Goal: Task Accomplishment & Management: Manage account settings

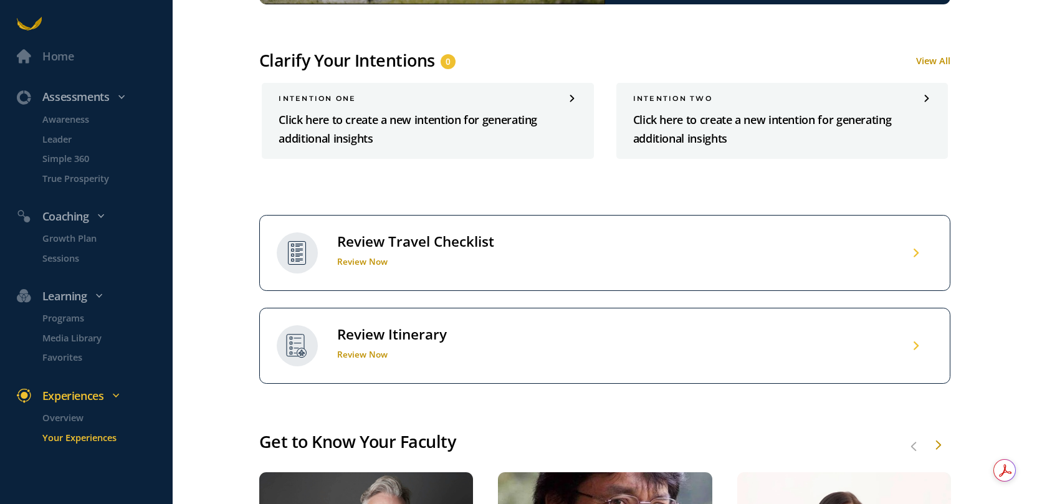
scroll to position [598, 0]
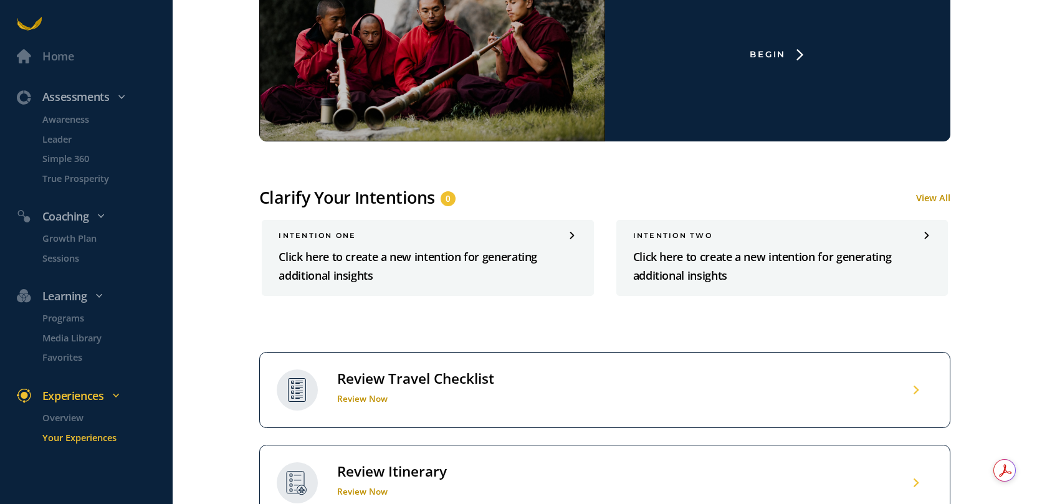
click at [506, 378] on div "Review Travel Checklist Review Now" at bounding box center [604, 390] width 691 height 76
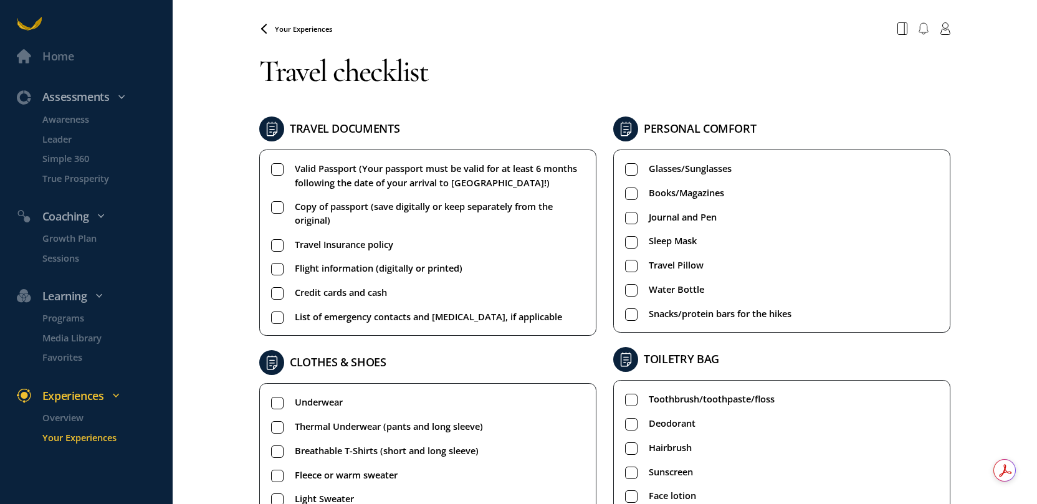
click at [275, 169] on rect at bounding box center [277, 170] width 12 height 12
click at [279, 210] on rect at bounding box center [277, 207] width 12 height 12
click at [285, 245] on li "Travel Insurance policy" at bounding box center [427, 244] width 313 height 14
click at [283, 270] on rect at bounding box center [277, 270] width 12 height 12
click at [280, 295] on rect at bounding box center [277, 294] width 12 height 12
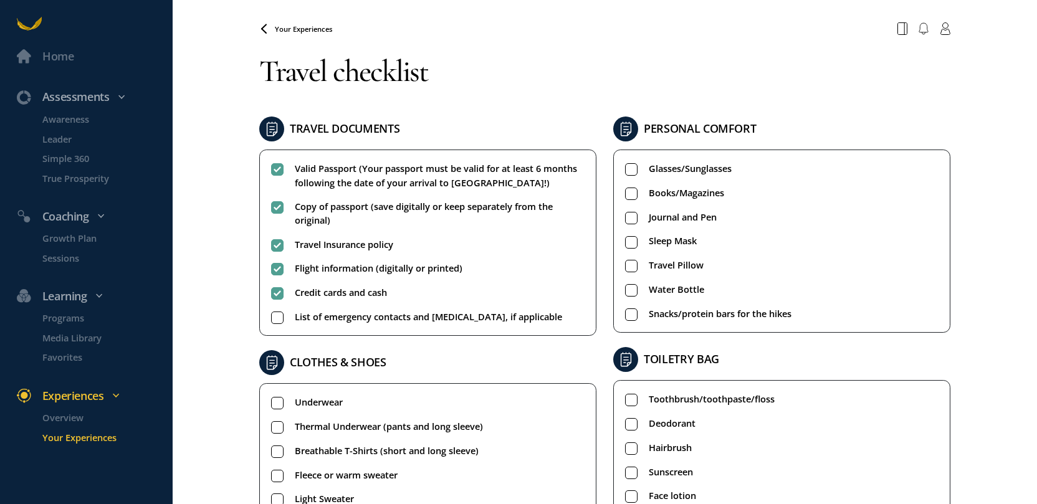
click at [280, 316] on rect at bounding box center [277, 318] width 12 height 12
click at [69, 419] on p "Overview" at bounding box center [106, 418] width 128 height 14
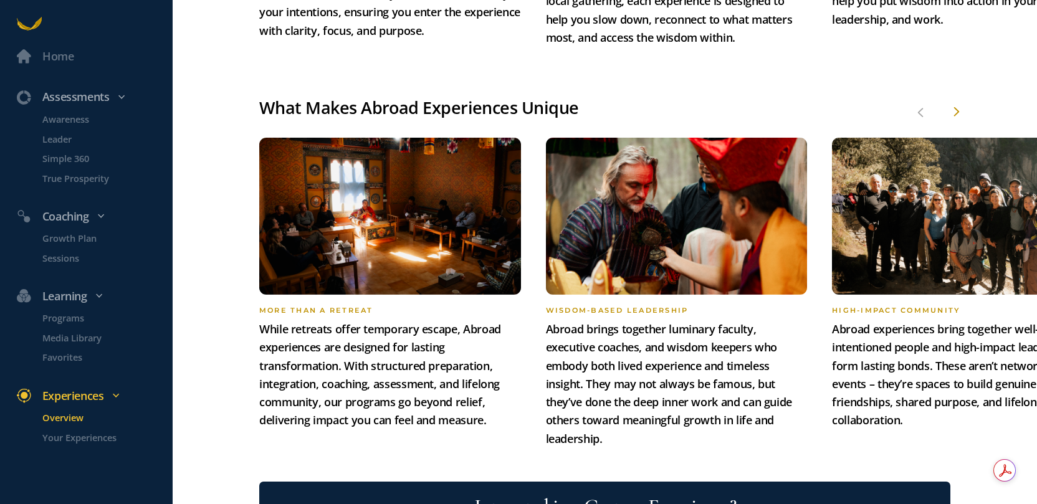
scroll to position [1085, 0]
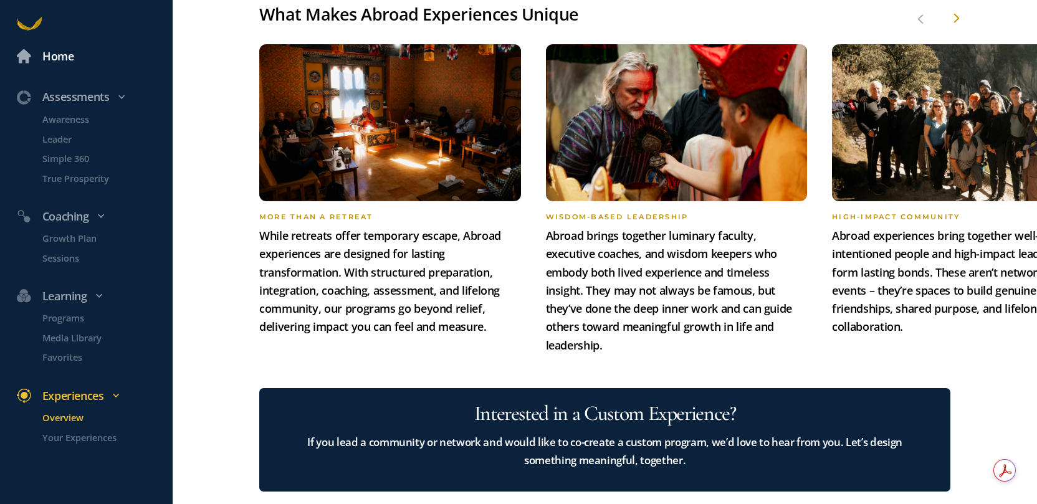
click at [54, 60] on div "Home" at bounding box center [58, 56] width 32 height 18
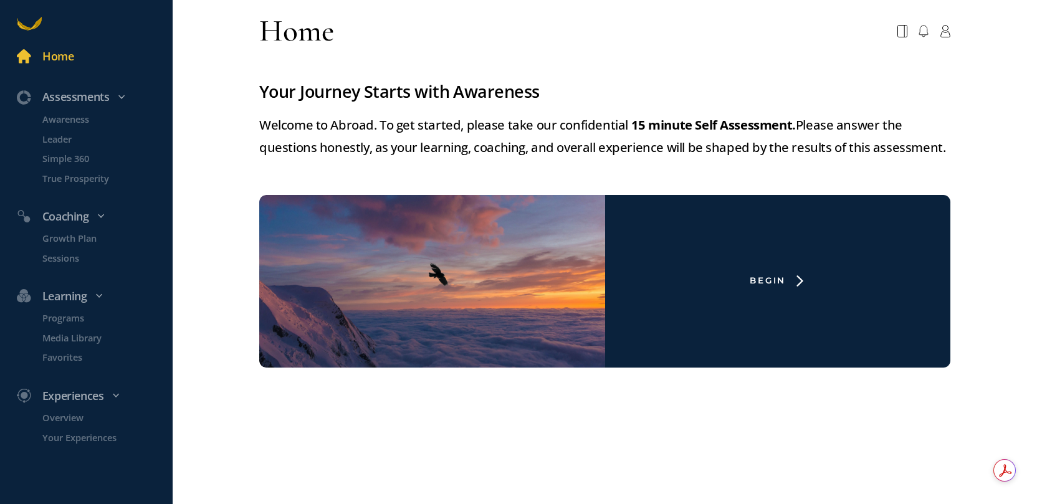
click at [29, 25] on icon at bounding box center [29, 23] width 25 height 25
click at [76, 97] on div "Assessments" at bounding box center [94, 97] width 170 height 18
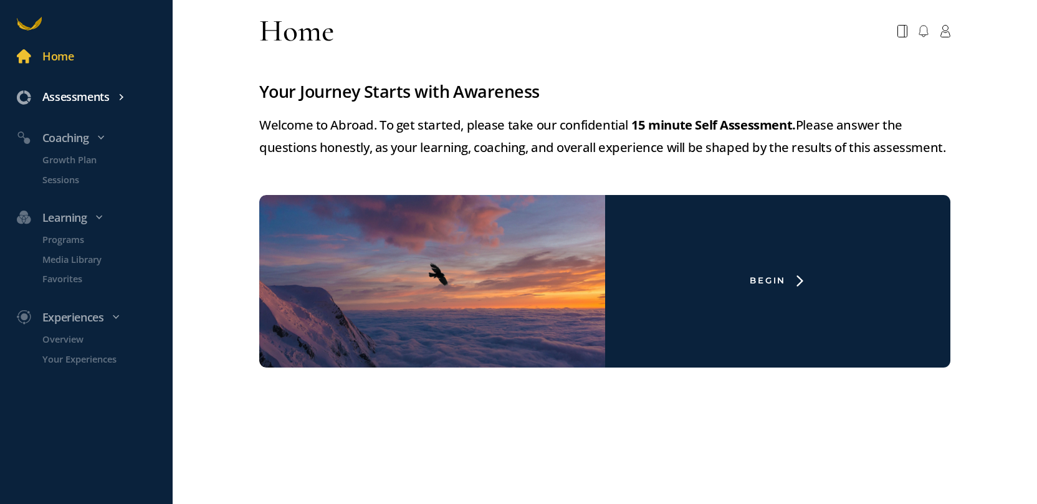
click at [76, 97] on div "Assessments" at bounding box center [94, 97] width 170 height 18
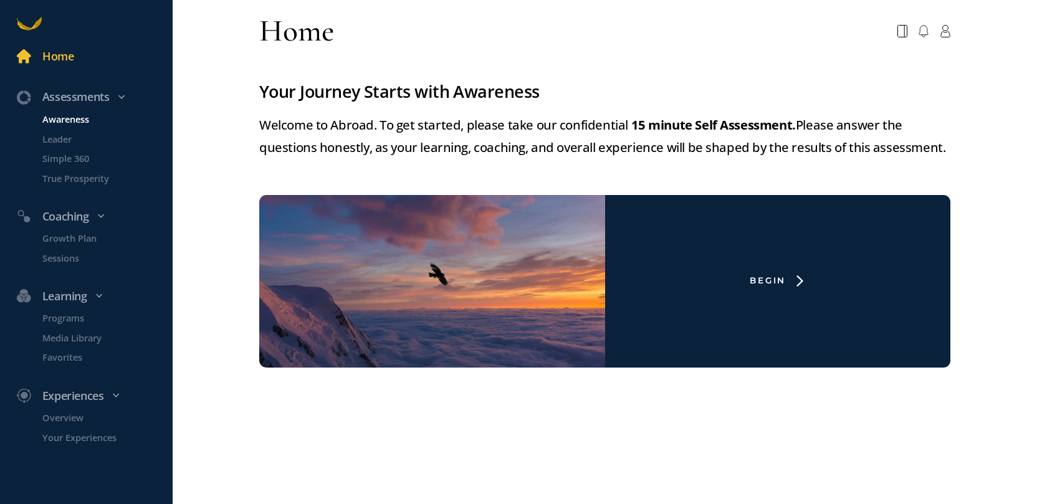
click at [75, 121] on p "Awareness" at bounding box center [106, 119] width 128 height 14
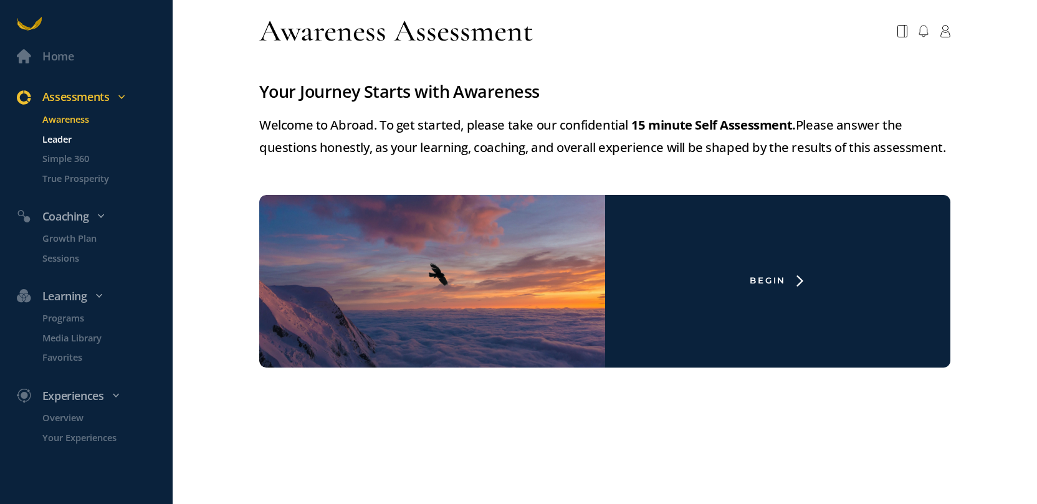
click at [55, 140] on p "Leader" at bounding box center [106, 138] width 128 height 14
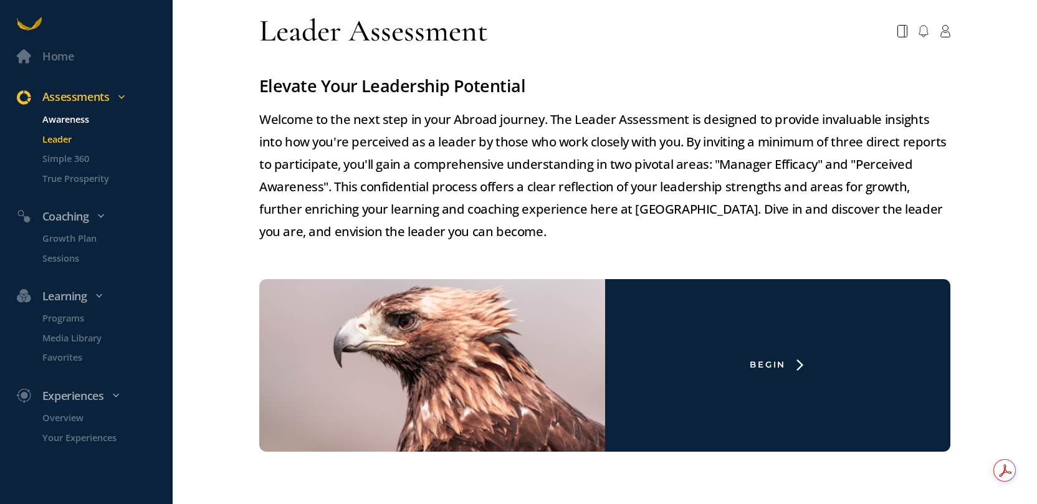
click at [60, 117] on p "Awareness" at bounding box center [106, 119] width 128 height 14
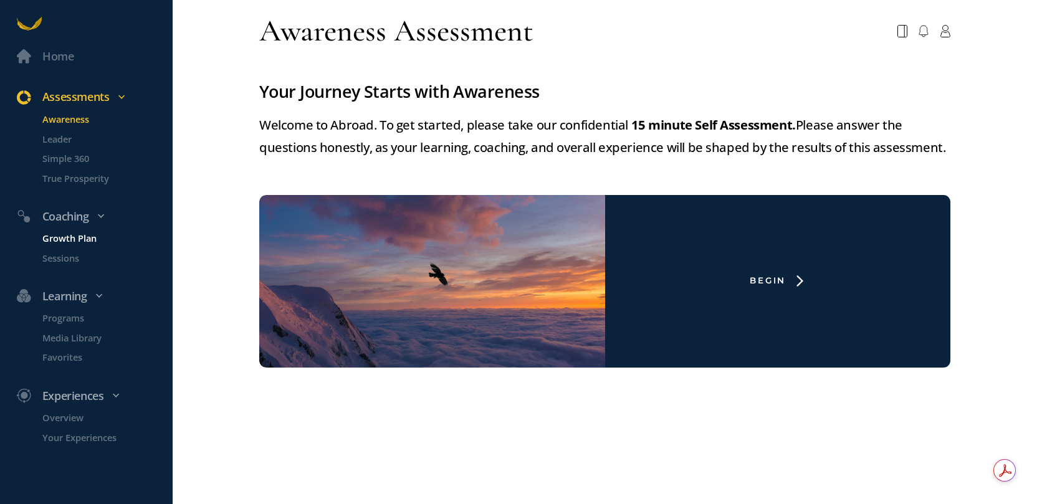
click at [69, 234] on p "Growth Plan" at bounding box center [106, 238] width 128 height 14
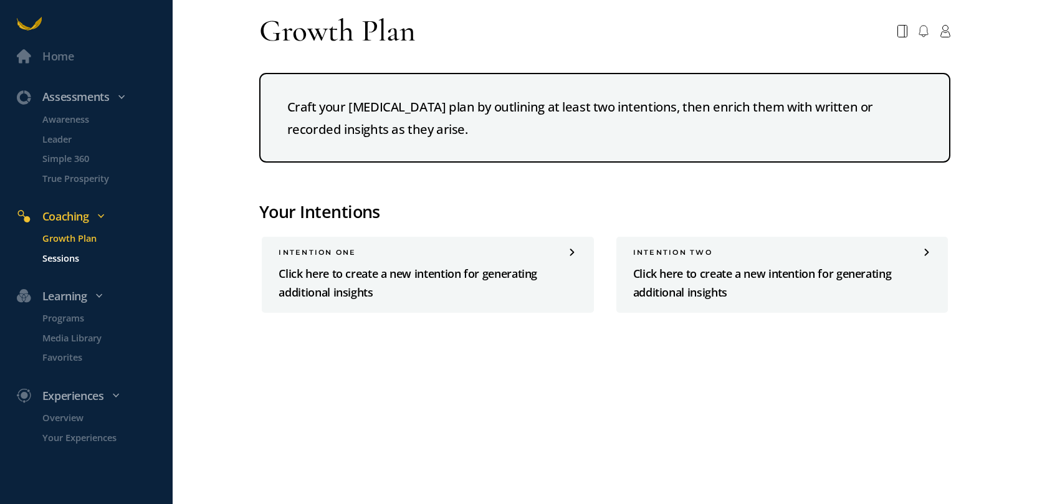
click at [64, 256] on p "Sessions" at bounding box center [106, 257] width 128 height 14
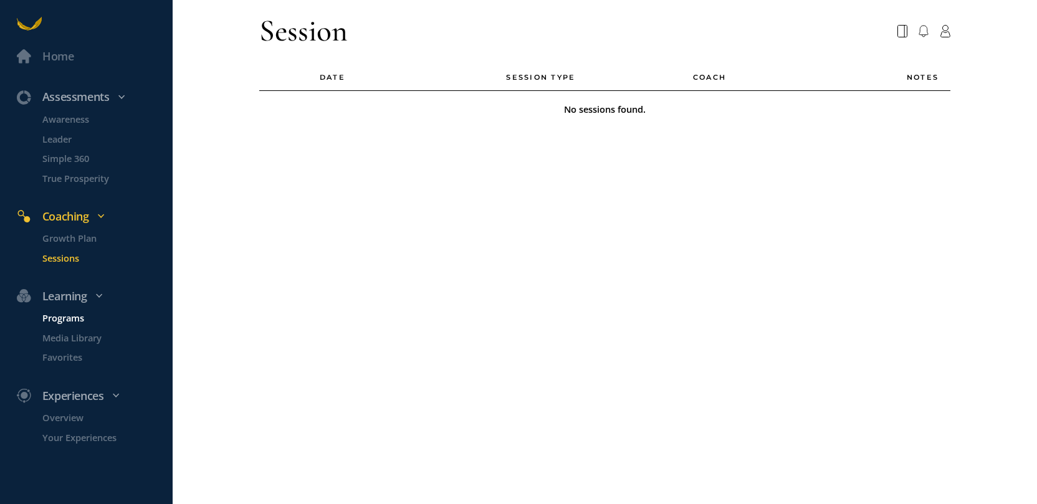
click at [81, 312] on p "Programs" at bounding box center [106, 318] width 128 height 14
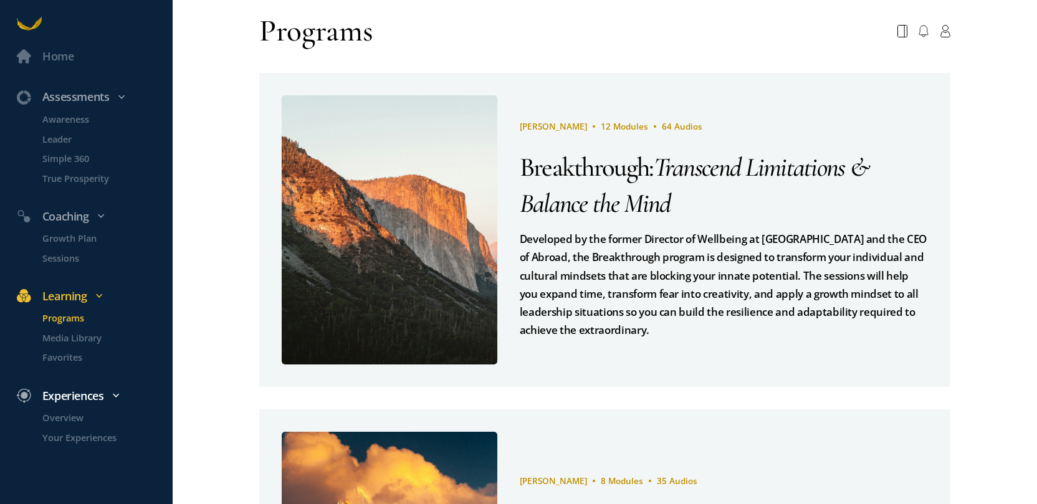
click at [87, 106] on div "Experiences" at bounding box center [94, 97] width 170 height 18
click at [72, 418] on p "Overview" at bounding box center [106, 418] width 128 height 14
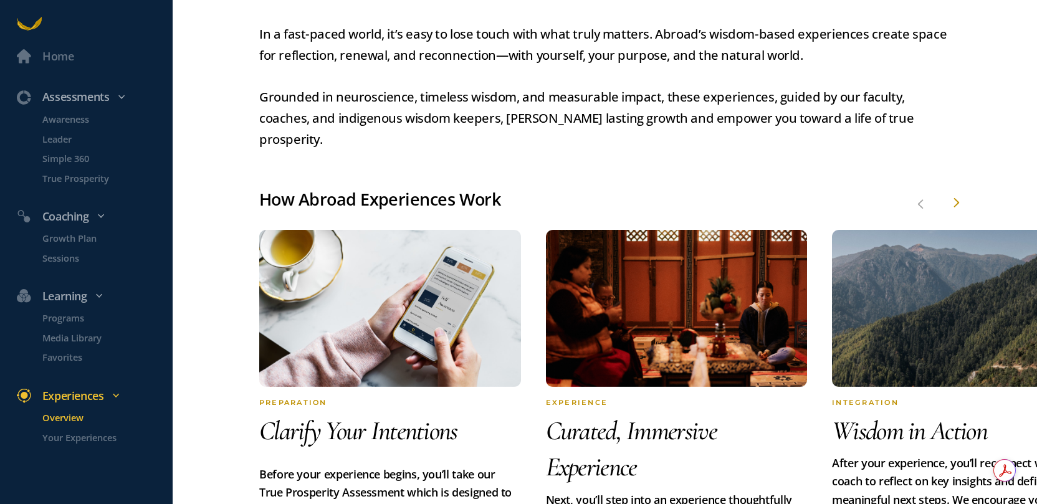
scroll to position [533, 0]
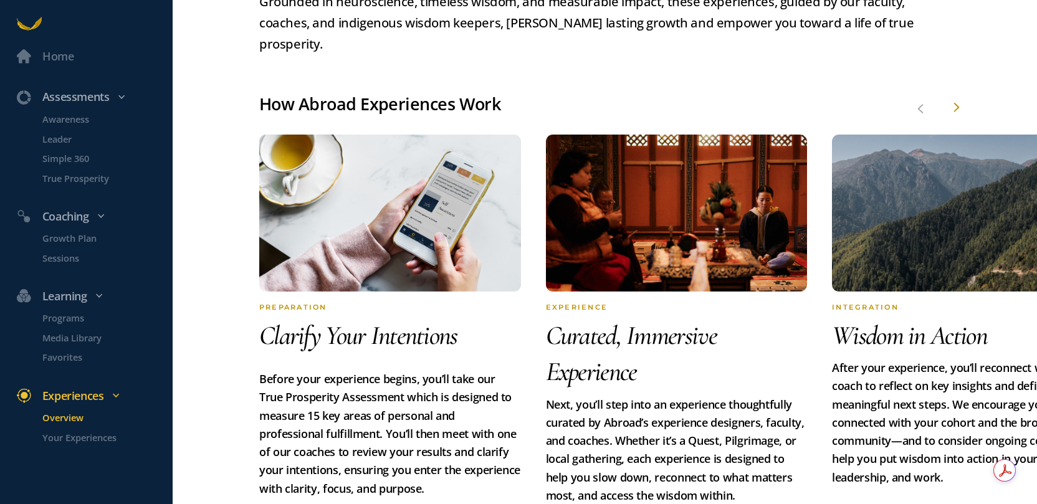
click at [100, 444] on li "Your Experiences" at bounding box center [100, 443] width 148 height 26
click at [98, 431] on p "Your Experiences" at bounding box center [106, 437] width 128 height 14
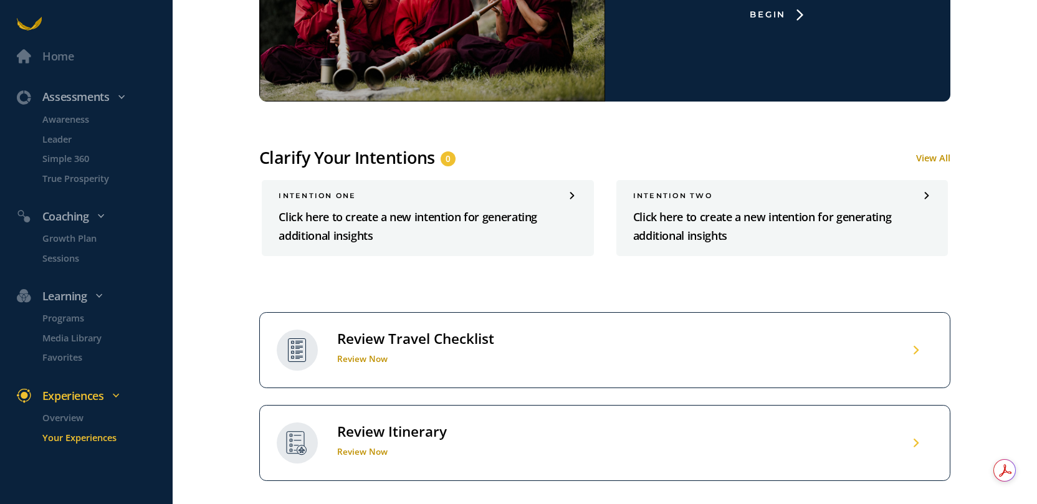
scroll to position [830, 0]
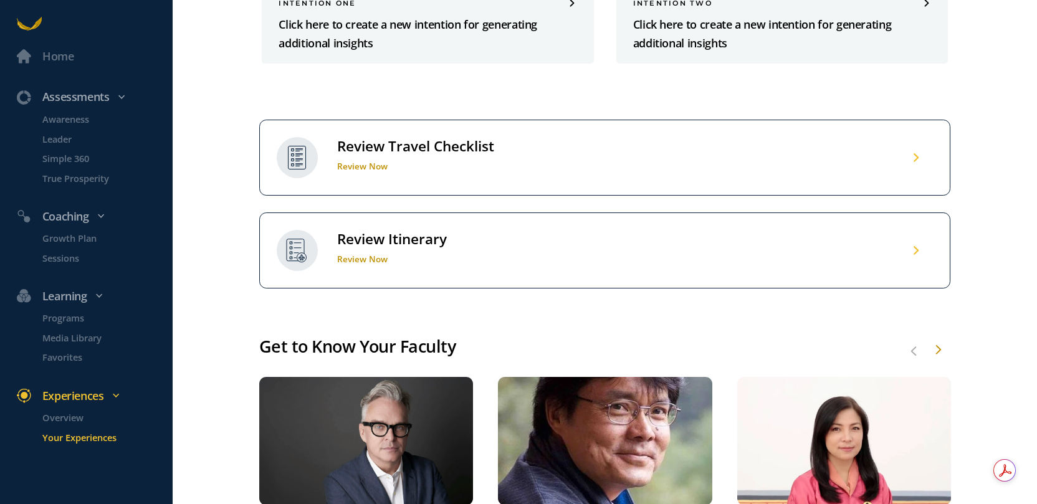
click at [465, 234] on div "Review Itinerary Review Now" at bounding box center [604, 250] width 691 height 76
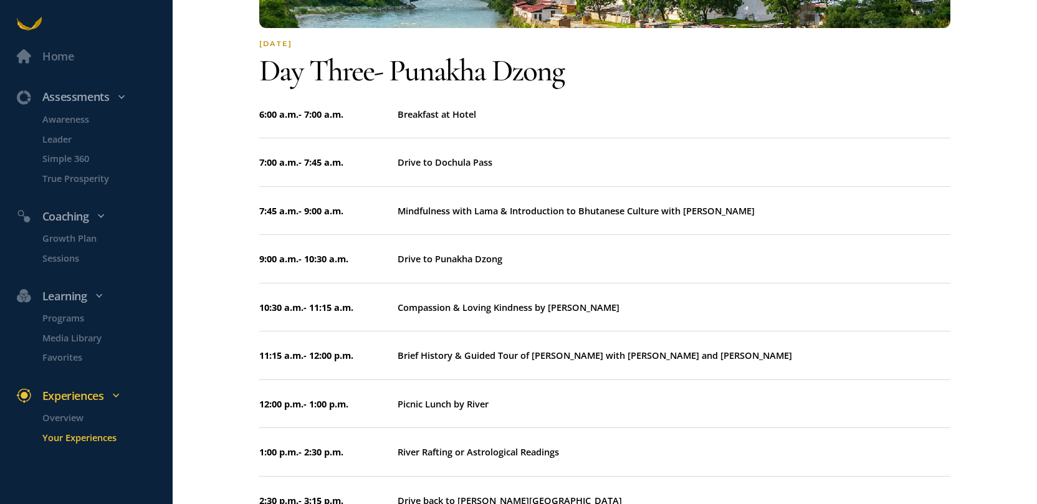
scroll to position [1381, 0]
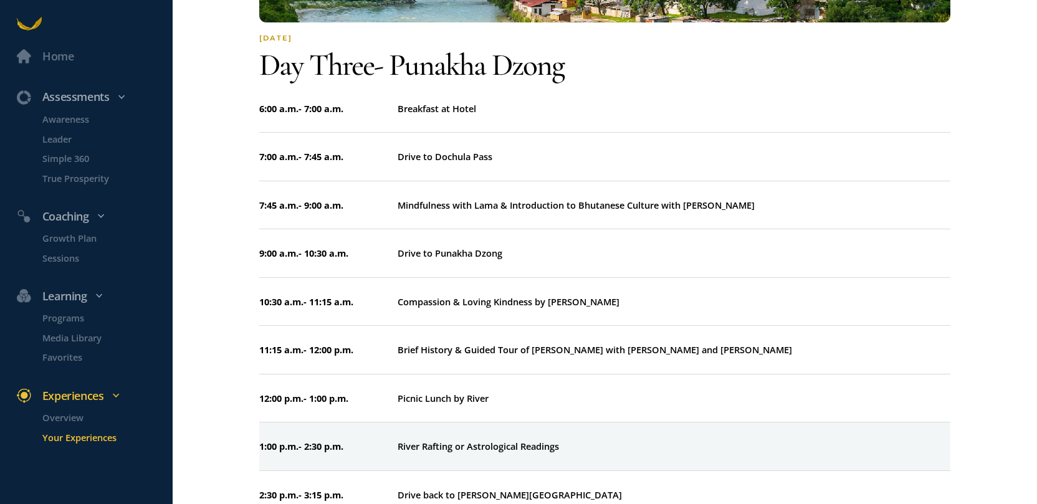
click at [447, 439] on div "River Rafting or Astrological Readings" at bounding box center [673, 446] width 553 height 14
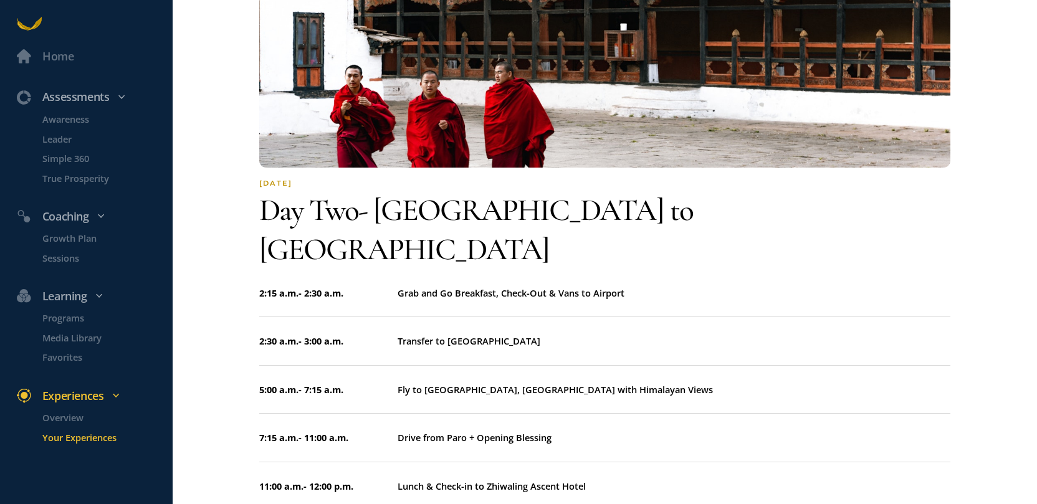
scroll to position [578, 0]
